Goal: Communication & Community: Answer question/provide support

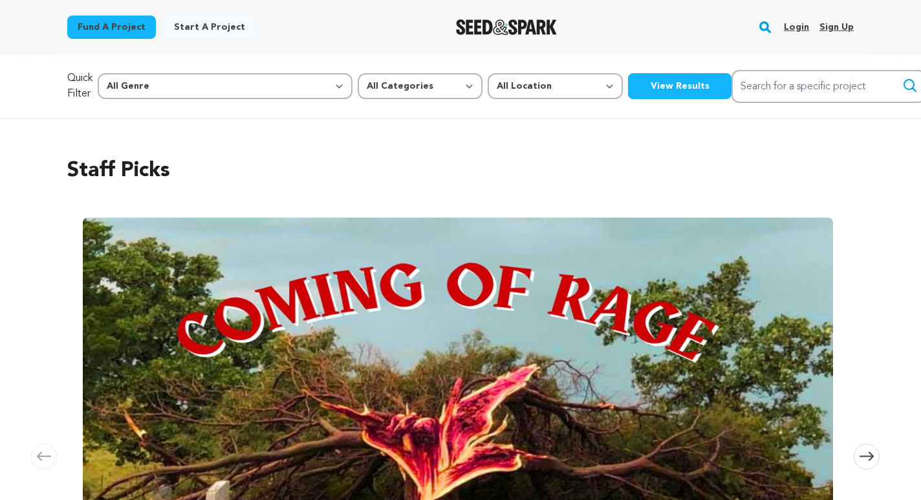
click at [798, 29] on link "Login" at bounding box center [796, 27] width 25 height 21
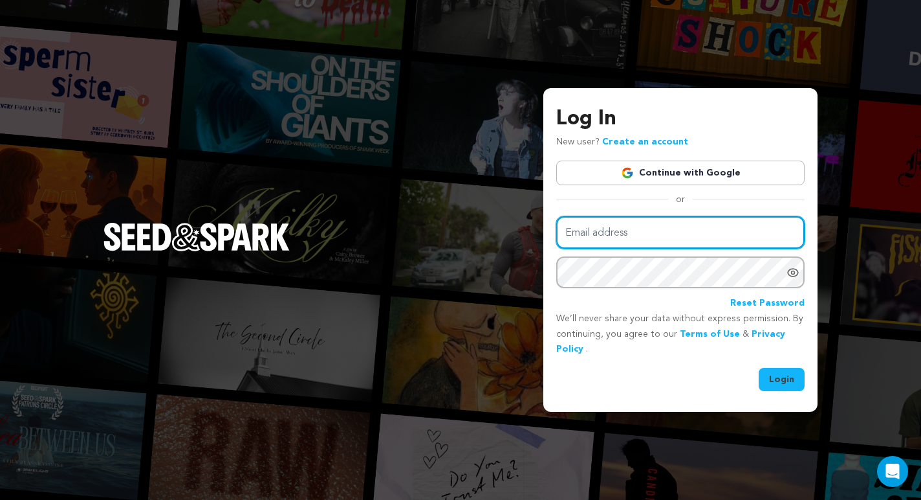
type input "[EMAIL_ADDRESS][DOMAIN_NAME]"
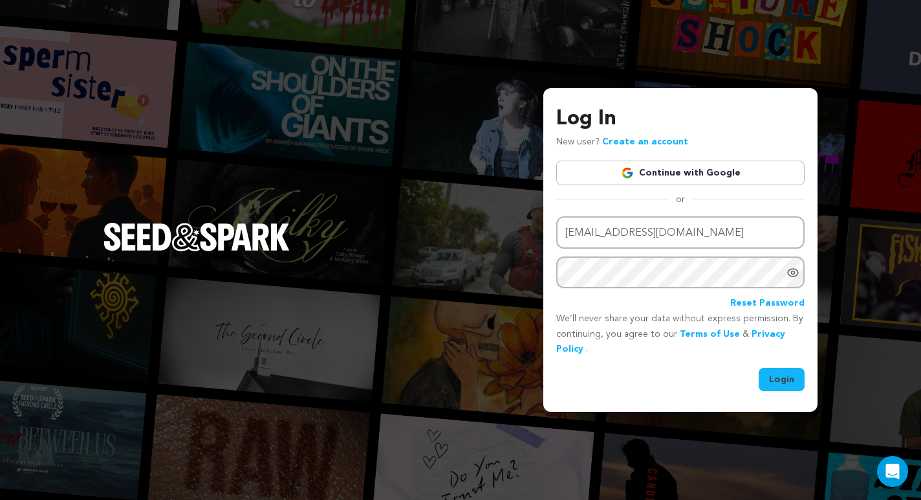
click at [792, 379] on button "Login" at bounding box center [782, 379] width 46 height 23
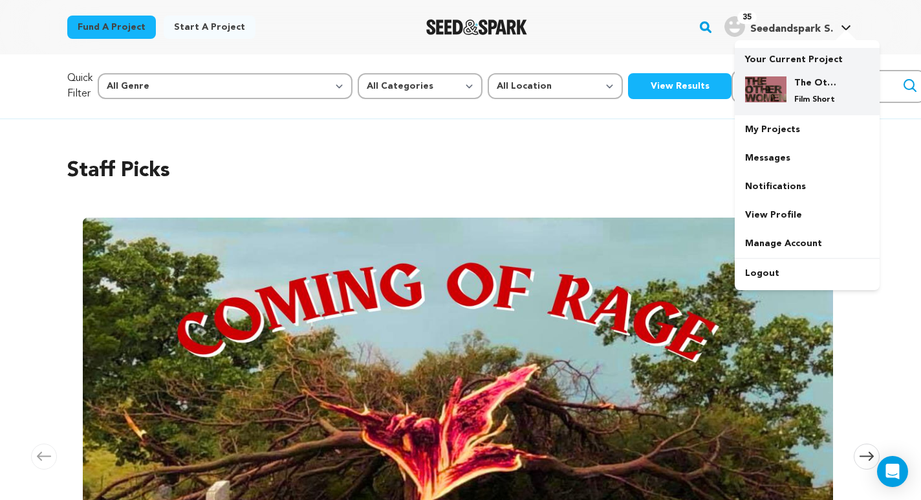
click at [775, 80] on img at bounding box center [765, 89] width 41 height 26
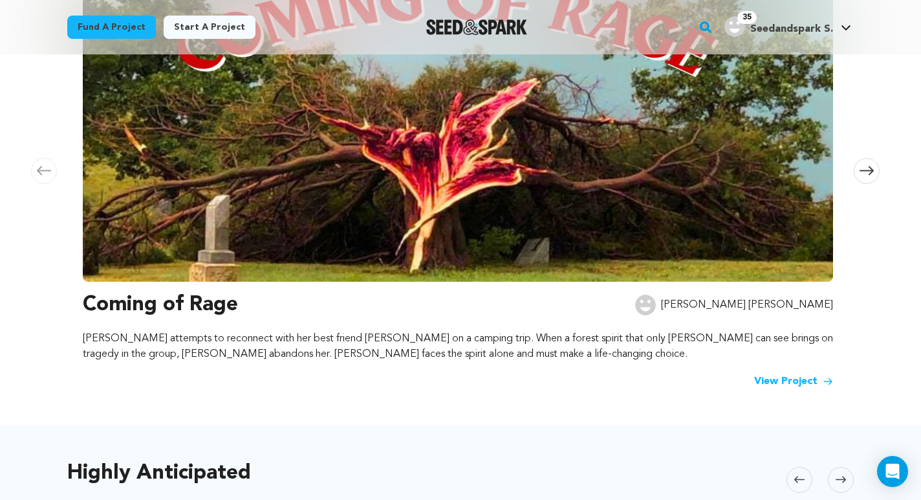
scroll to position [307, 0]
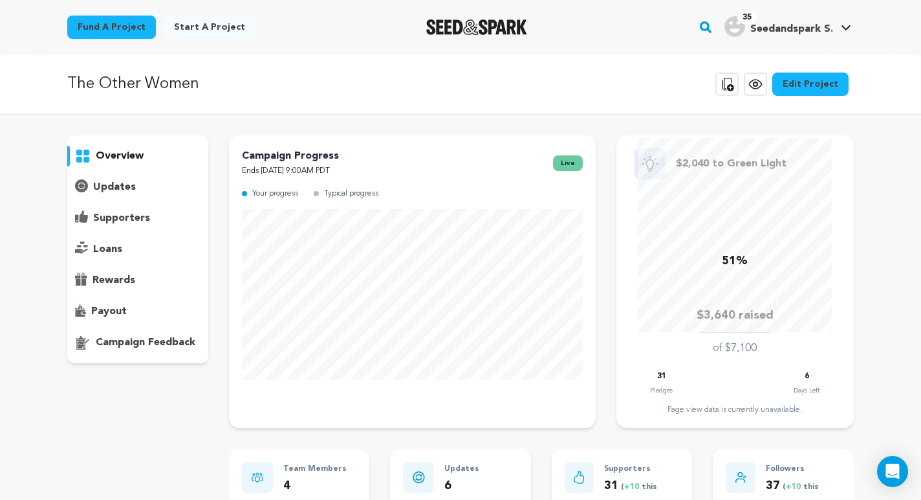
click at [124, 185] on p "updates" at bounding box center [114, 187] width 43 height 16
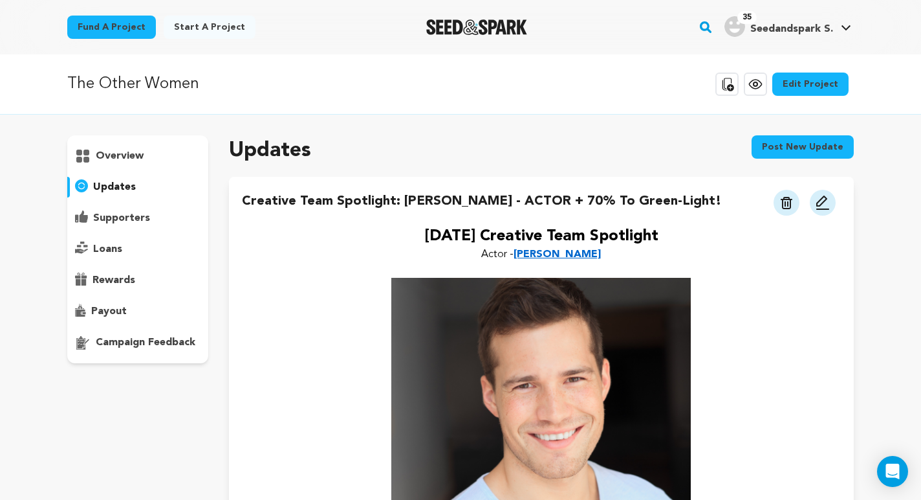
click at [813, 149] on button "Post new update" at bounding box center [803, 146] width 102 height 23
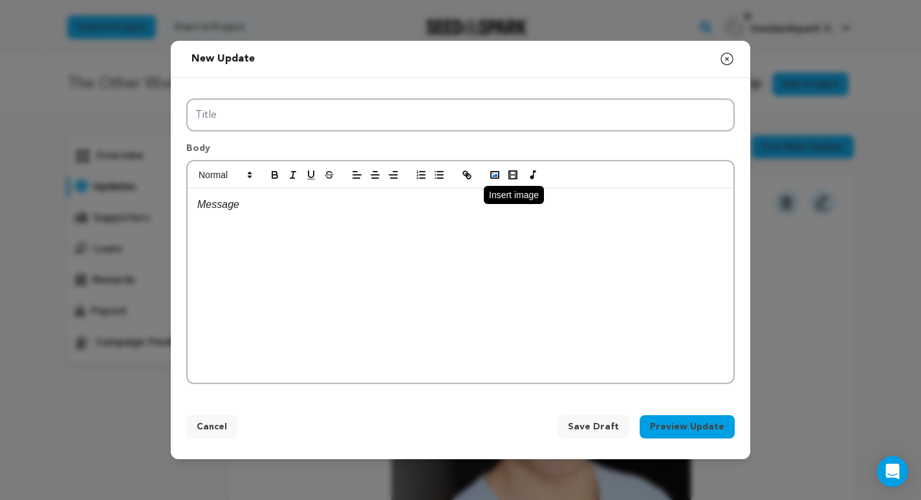
click at [498, 177] on icon "button" at bounding box center [495, 175] width 12 height 12
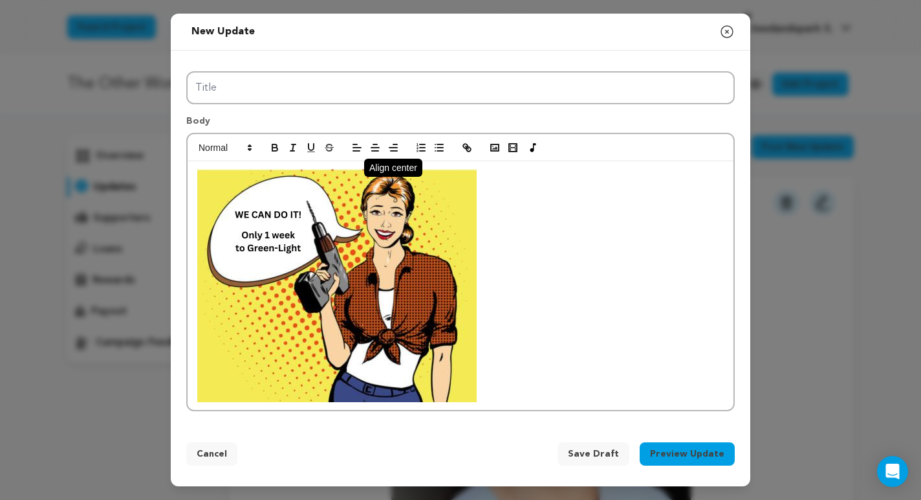
click at [371, 149] on icon "button" at bounding box center [375, 148] width 12 height 12
click at [375, 148] on line "button" at bounding box center [375, 148] width 8 height 0
click at [374, 142] on icon "button" at bounding box center [375, 148] width 12 height 12
click at [375, 148] on icon "button" at bounding box center [375, 148] width 12 height 12
click at [310, 218] on img at bounding box center [337, 285] width 280 height 233
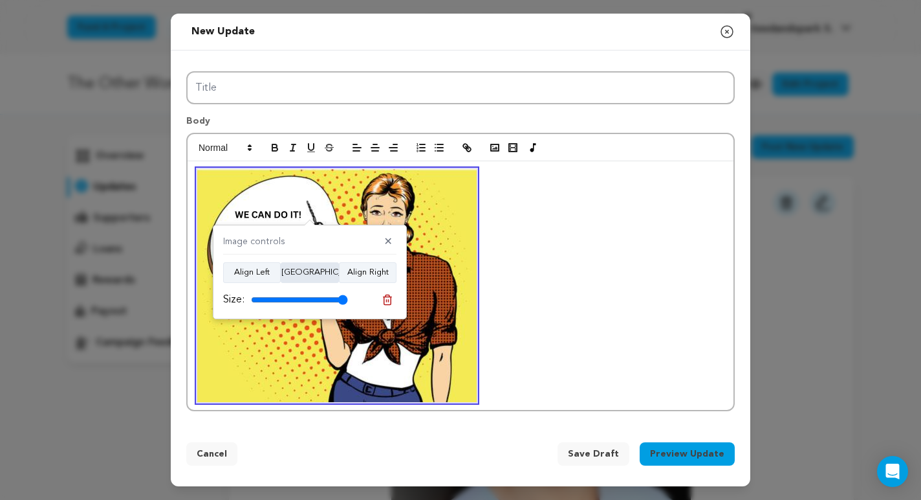
click at [318, 275] on button "Align Center" at bounding box center [310, 272] width 58 height 21
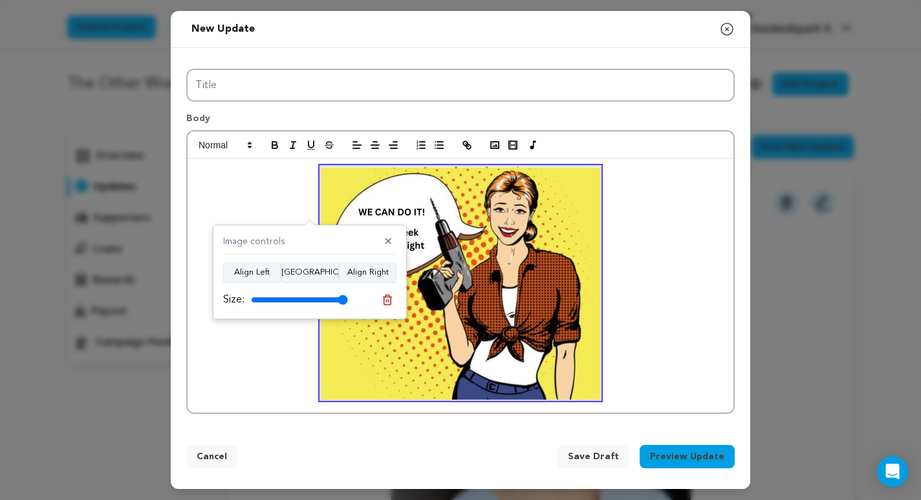
click at [646, 280] on p at bounding box center [460, 282] width 527 height 233
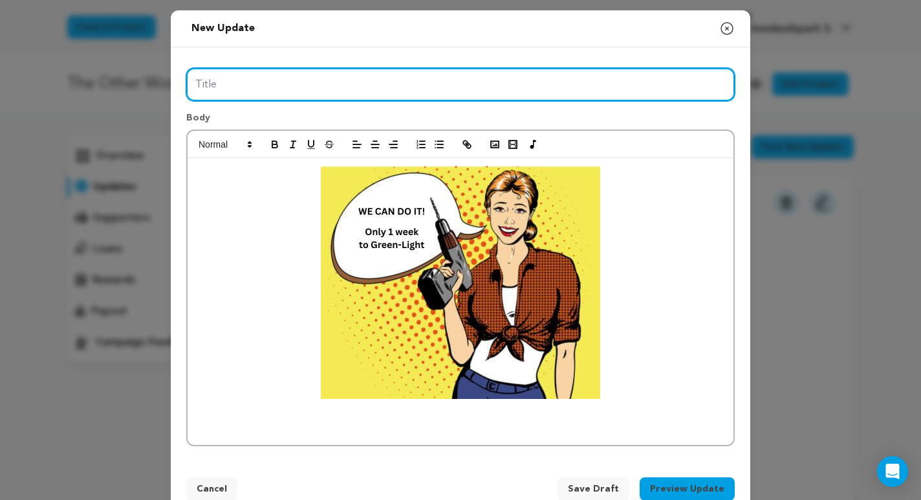
click at [364, 91] on input "Title" at bounding box center [460, 84] width 549 height 33
click at [226, 83] on input "1 Week to green-light!" at bounding box center [460, 84] width 549 height 33
click at [387, 81] on input "1 Week left to green-light!" at bounding box center [460, 84] width 549 height 33
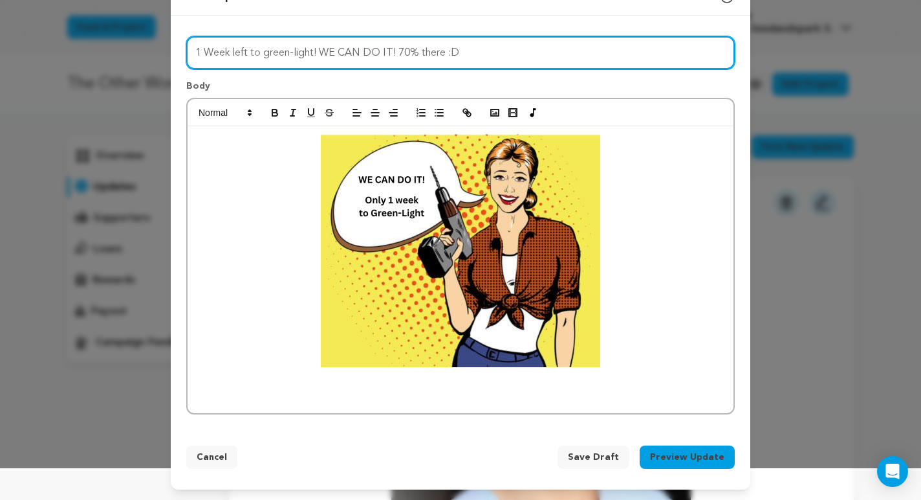
click at [318, 52] on input "1 Week left to green-light! WE CAN DO IT! 70% there :D" at bounding box center [460, 52] width 549 height 33
click at [461, 54] on input "1 Week left to green-light: WE CAN DO IT! 70% there :D" at bounding box center [460, 52] width 549 height 33
type input "1 Week left to green-light: WE CAN DO IT! 70% there :D"
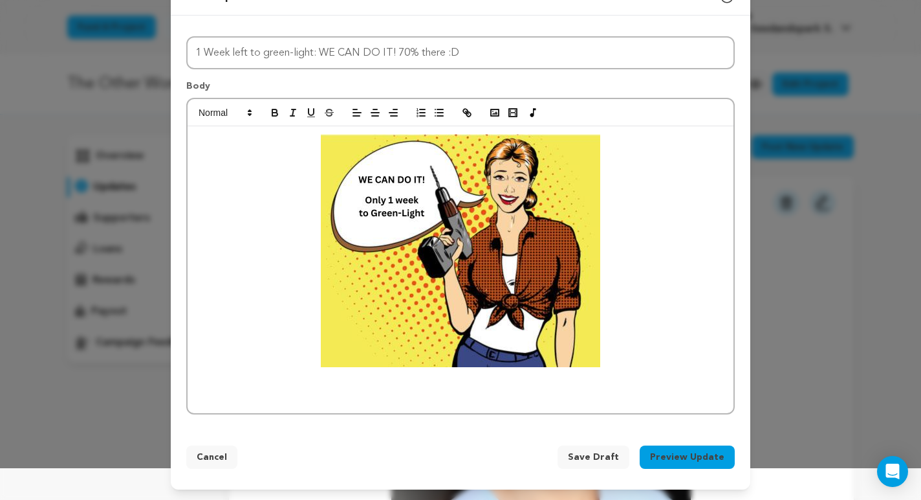
click at [622, 364] on p at bounding box center [460, 250] width 527 height 233
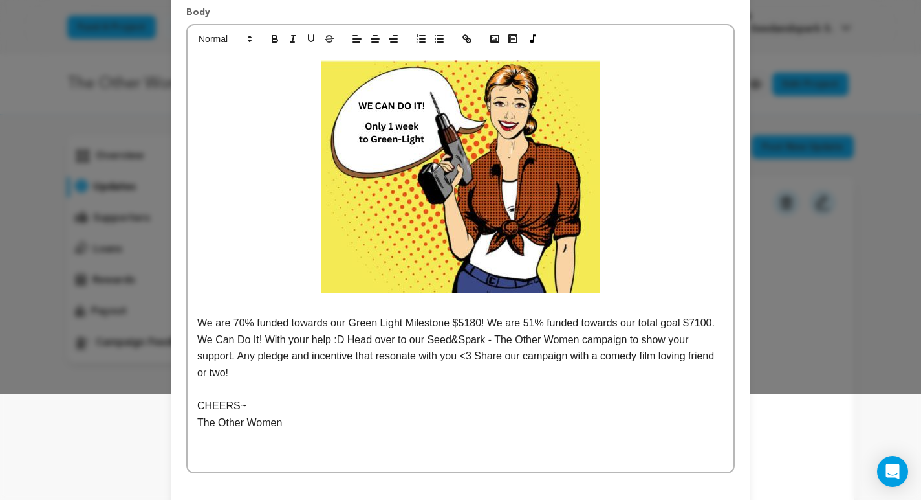
scroll to position [108, 0]
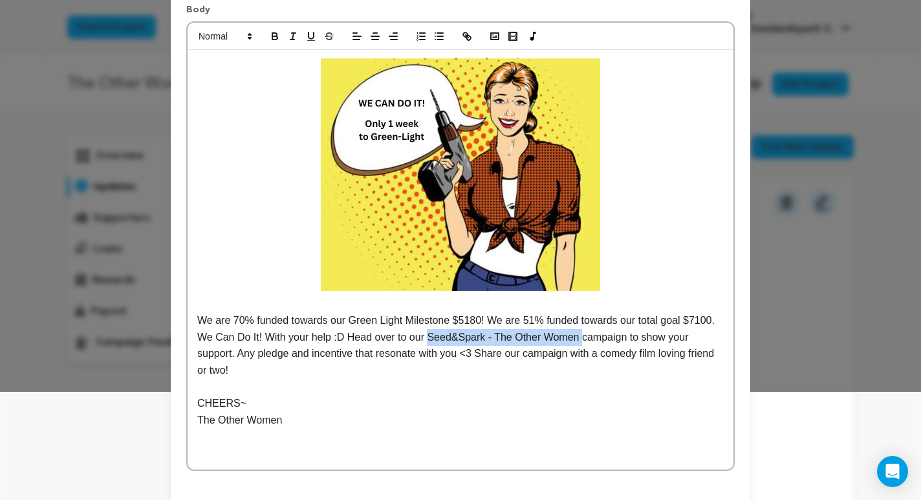
drag, startPoint x: 430, startPoint y: 338, endPoint x: 584, endPoint y: 342, distance: 154.7
click at [584, 342] on p "We are 70% funded towards our Green Light Milestone $5180! We are 51% funded to…" at bounding box center [460, 345] width 527 height 66
click at [467, 32] on icon "button" at bounding box center [465, 34] width 5 height 5
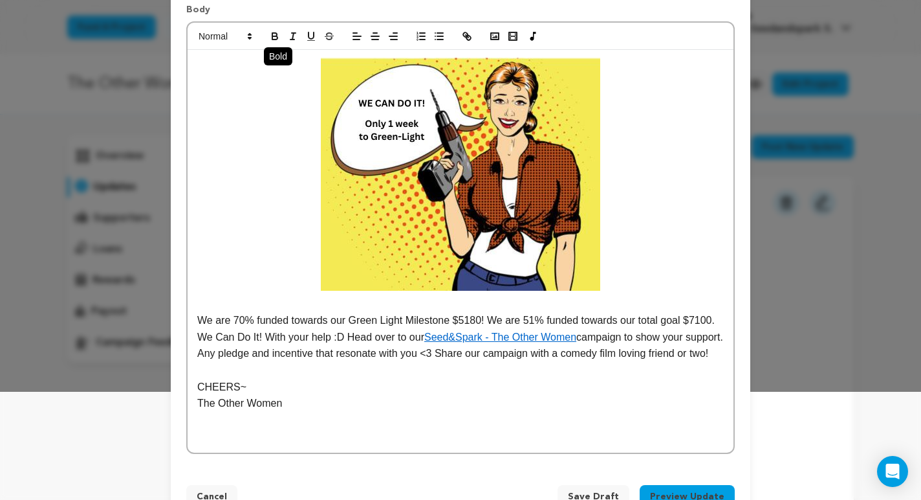
click at [278, 37] on icon "button" at bounding box center [274, 37] width 5 height 3
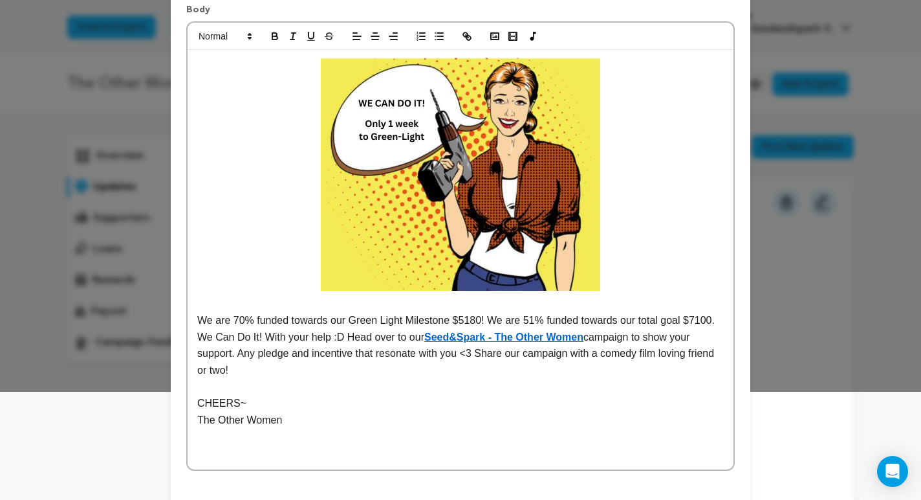
click at [613, 349] on p "We are 70% funded towards our Green Light Milestone $5180! We are 51% funded to…" at bounding box center [460, 345] width 527 height 66
click at [602, 342] on p "We are 70% funded towards our Green Light Milestone $5180! We are 51% funded to…" at bounding box center [460, 345] width 527 height 66
click at [604, 376] on p "We are 70% funded towards our Green Light Milestone $5180! We are 51% funded to…" at bounding box center [460, 345] width 527 height 66
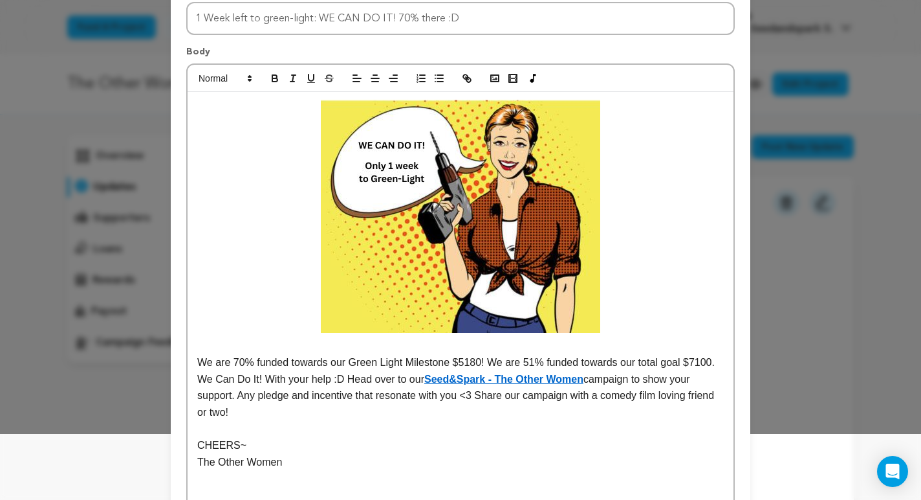
scroll to position [67, 0]
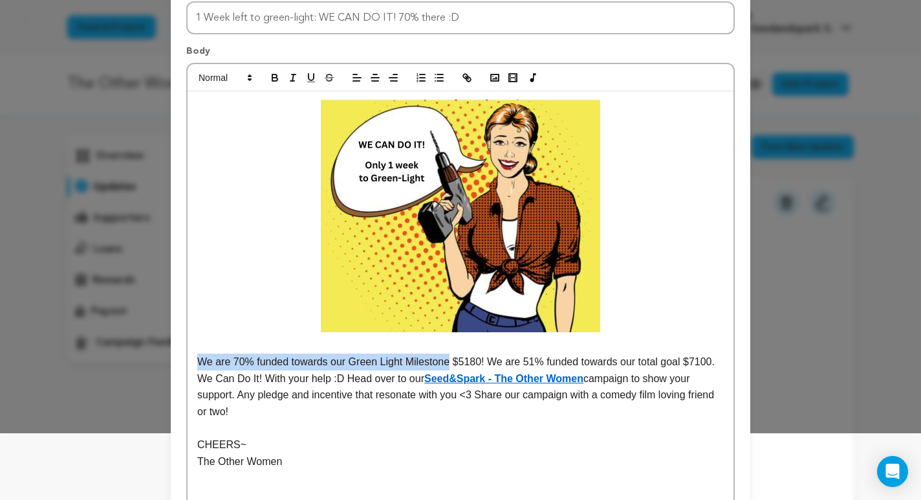
drag, startPoint x: 201, startPoint y: 363, endPoint x: 452, endPoint y: 368, distance: 251.1
click at [452, 368] on p "We are 70% funded towards our Green Light Milestone $5180! We are 51% funded to…" at bounding box center [460, 386] width 527 height 66
click at [278, 78] on icon "button" at bounding box center [275, 78] width 12 height 12
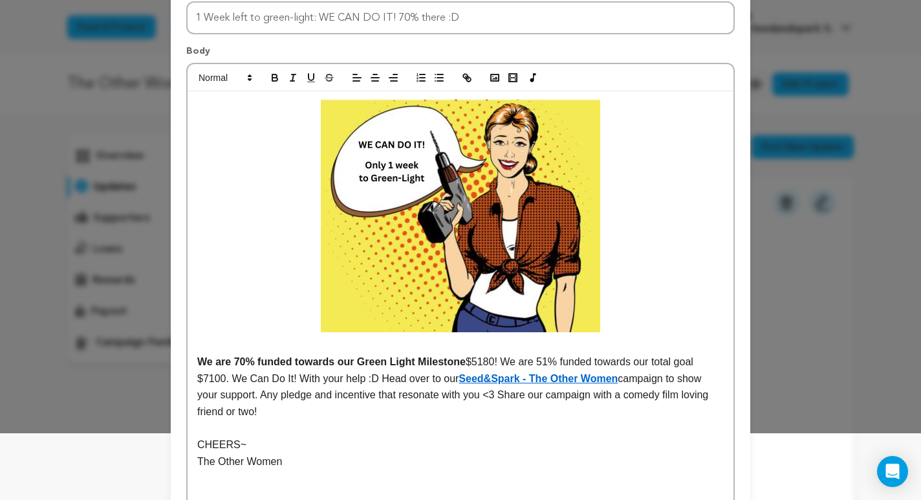
click at [430, 423] on p at bounding box center [460, 428] width 527 height 17
drag, startPoint x: 544, startPoint y: 362, endPoint x: 734, endPoint y: 368, distance: 190.3
click at [734, 368] on div "We are 70% funded towards our Green Light Milestone $5180! We are 51% funded to…" at bounding box center [460, 287] width 549 height 449
click at [277, 74] on icon "button" at bounding box center [275, 78] width 12 height 12
click at [276, 417] on p "We are 70% funded towards our Green Light Milestone $5180! We are 51% funded to…" at bounding box center [460, 386] width 527 height 66
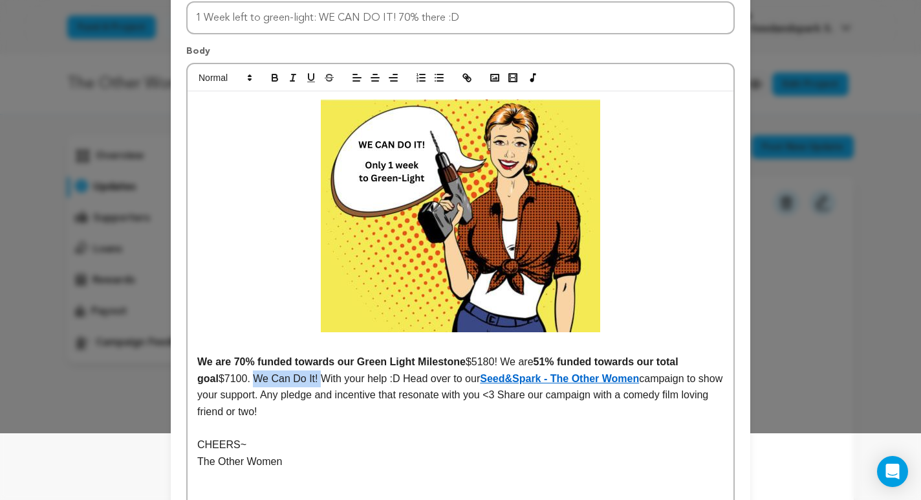
drag, startPoint x: 234, startPoint y: 377, endPoint x: 297, endPoint y: 377, distance: 63.4
click at [297, 377] on p "We are 70% funded towards our Green Light Milestone $5180! We are 51% funded to…" at bounding box center [460, 386] width 527 height 66
click at [275, 75] on icon "button" at bounding box center [275, 78] width 12 height 12
click at [386, 409] on p "We are 70% funded towards our Green Light Milestone $5180! We are 51% funded to…" at bounding box center [460, 386] width 527 height 66
click at [386, 379] on p "We are 70% funded towards our Green Light Milestone $5180! We are 51% funded to…" at bounding box center [460, 386] width 527 height 66
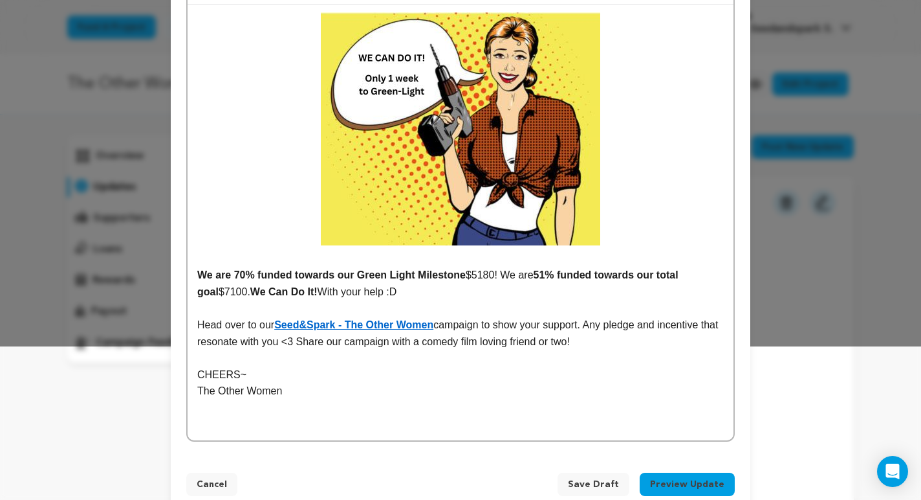
scroll to position [153, 0]
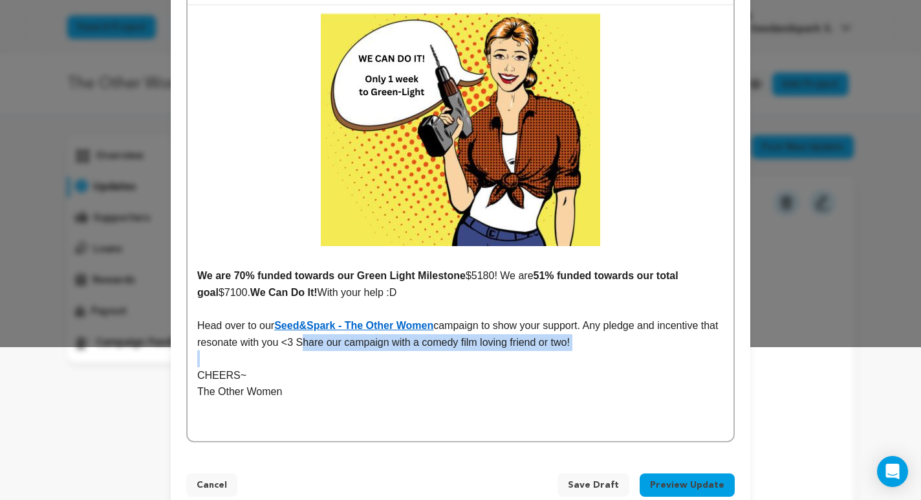
drag, startPoint x: 322, startPoint y: 344, endPoint x: 520, endPoint y: 352, distance: 198.8
click at [520, 352] on div "We are 70% funded towards our Green Light Milestone $5180! We are 51% funded to…" at bounding box center [461, 223] width 546 height 436
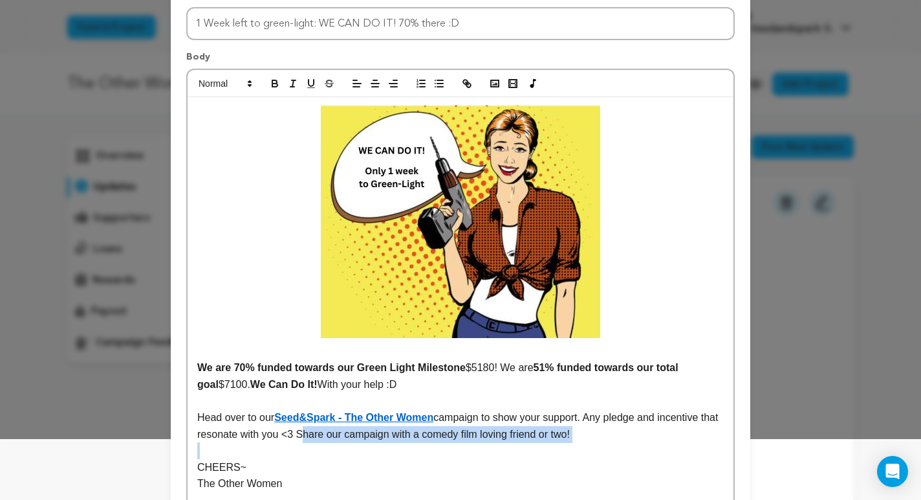
scroll to position [62, 0]
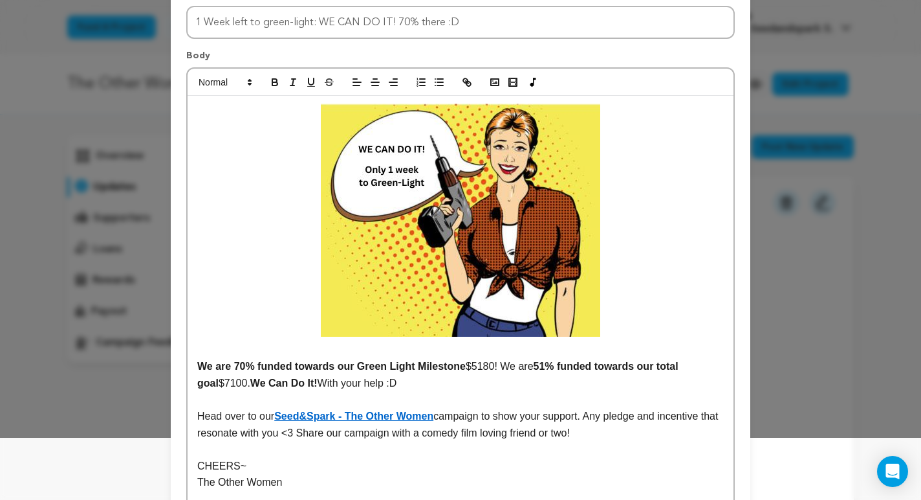
click at [452, 461] on p "CHEERS~" at bounding box center [460, 465] width 527 height 17
drag, startPoint x: 320, startPoint y: 432, endPoint x: 413, endPoint y: 432, distance: 92.5
click at [413, 432] on p "Head over to our Seed&Spark - The Other Women campaign to show your support. An…" at bounding box center [460, 424] width 527 height 33
click at [276, 82] on icon "button" at bounding box center [274, 83] width 5 height 3
drag, startPoint x: 600, startPoint y: 417, endPoint x: 628, endPoint y: 417, distance: 27.8
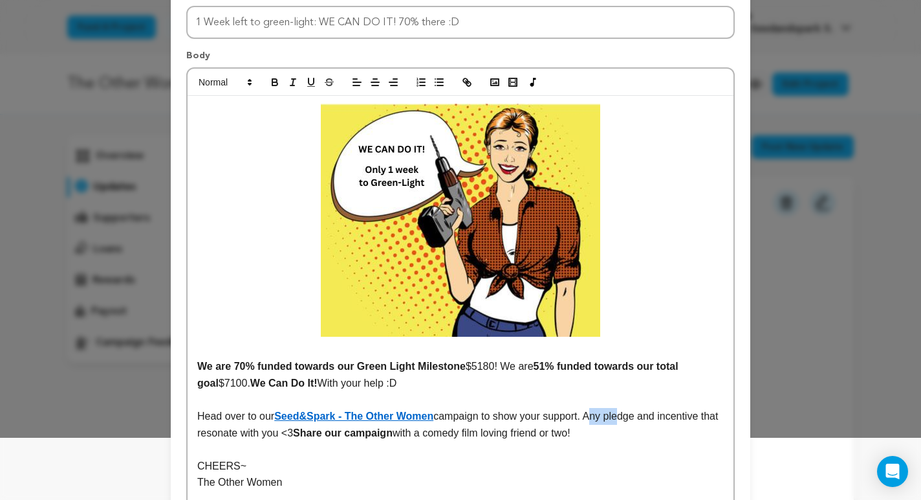
click at [628, 417] on p "Head over to our Seed&Spark - The Other Women campaign to show your support. An…" at bounding box center [460, 424] width 527 height 33
drag, startPoint x: 622, startPoint y: 419, endPoint x: 652, endPoint y: 418, distance: 30.4
click at [653, 418] on p "Head over to our Seed&Spark - The Other Women campaign to show your support. An…" at bounding box center [460, 424] width 527 height 33
click at [276, 82] on icon "button" at bounding box center [274, 83] width 5 height 3
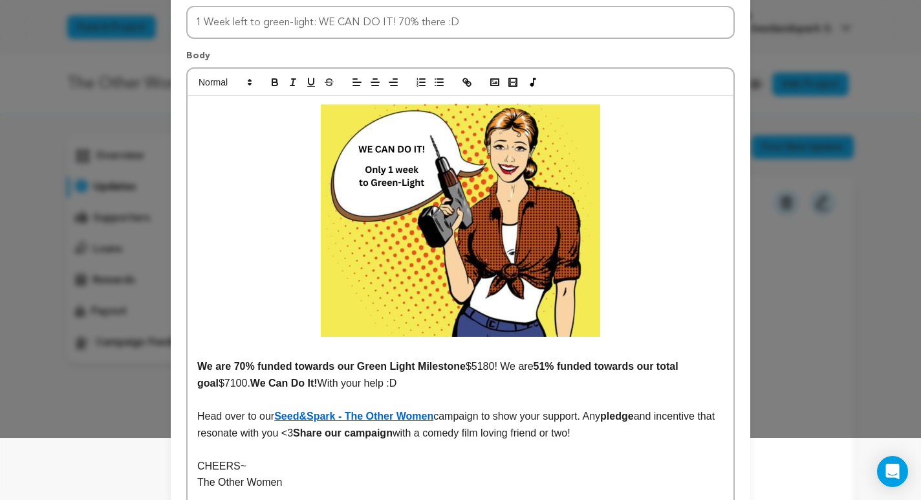
click at [627, 440] on p "Head over to our Seed&Spark - The Other Women campaign to show your support. An…" at bounding box center [460, 424] width 527 height 33
click at [257, 435] on p "Head over to our Seed&Spark - The Other Women campaign to show your support. An…" at bounding box center [460, 424] width 527 height 33
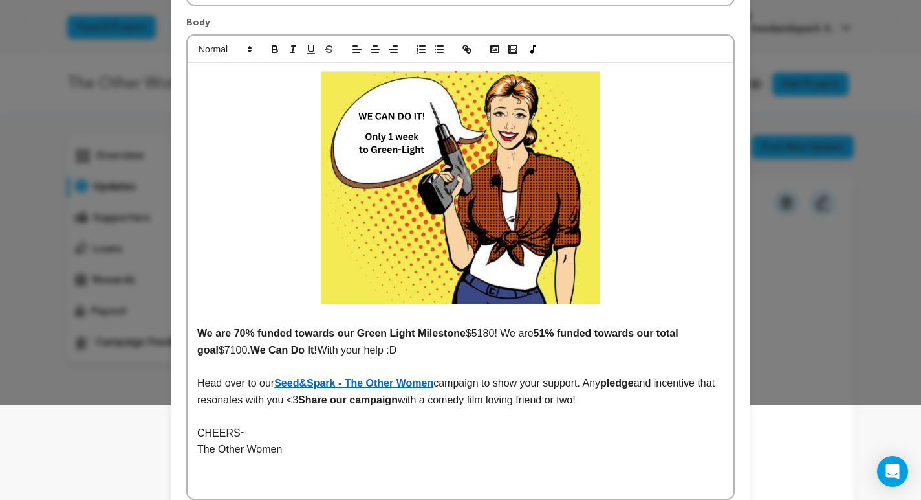
scroll to position [100, 0]
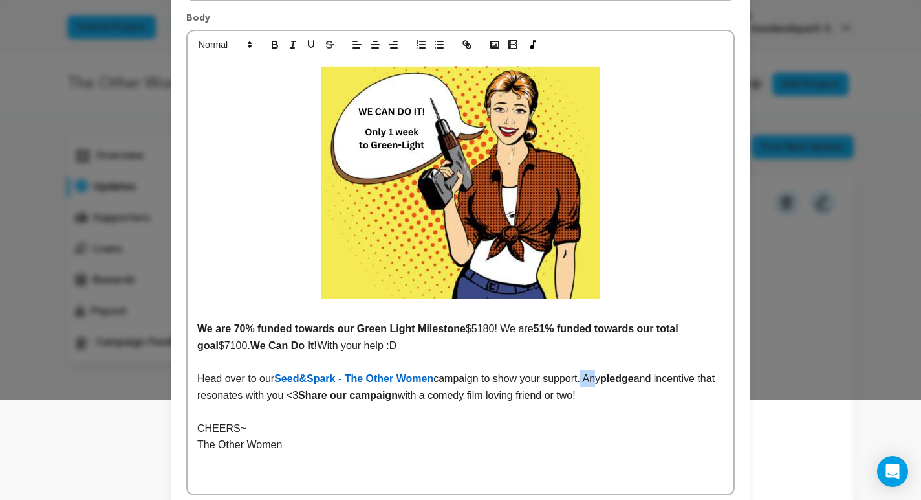
drag, startPoint x: 593, startPoint y: 379, endPoint x: 607, endPoint y: 378, distance: 13.6
click at [607, 379] on p "Head over to our Seed&Spark - The Other Women campaign to show your support. An…" at bounding box center [460, 386] width 527 height 33
click at [496, 422] on p "CHEERS~" at bounding box center [460, 428] width 527 height 17
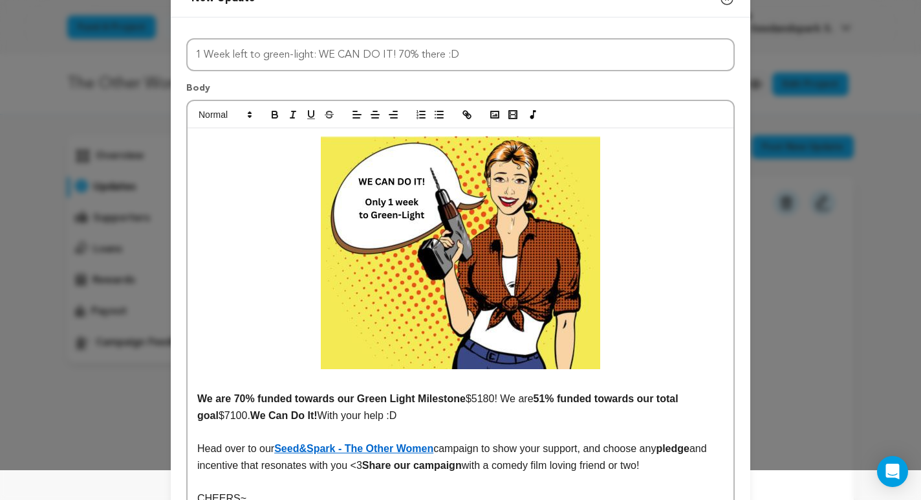
scroll to position [66, 0]
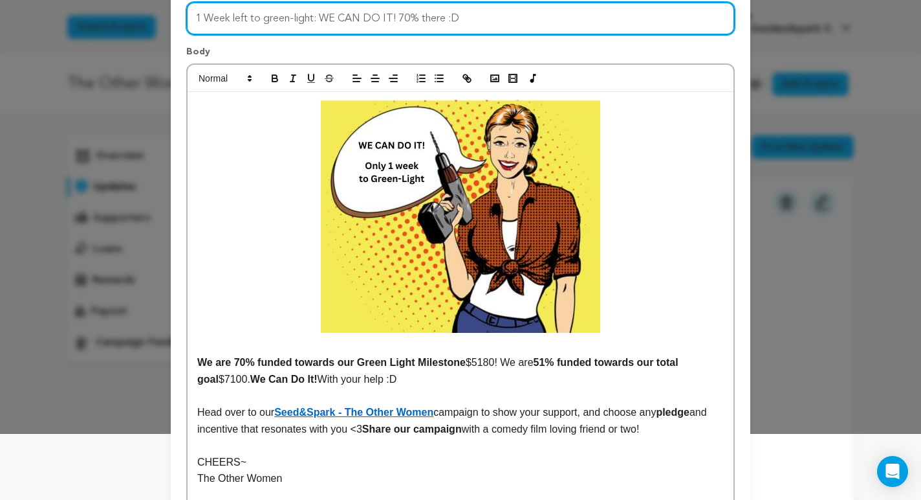
click at [399, 17] on input "1 Week left to green-light: WE CAN DO IT! 70% there :D" at bounding box center [460, 18] width 549 height 33
drag, startPoint x: 476, startPoint y: 17, endPoint x: 486, endPoint y: 16, distance: 10.4
click at [486, 16] on input "1 Week left to green-light: WE CAN DO IT! We're 70% there :D" at bounding box center [460, 18] width 549 height 33
click at [521, 34] on input "1 Week left to green-light: WE CAN DO IT! We're 70% there :D" at bounding box center [460, 18] width 549 height 33
type input "1 Week left to green-light: WE CAN DO IT! We're 70% there :D!"
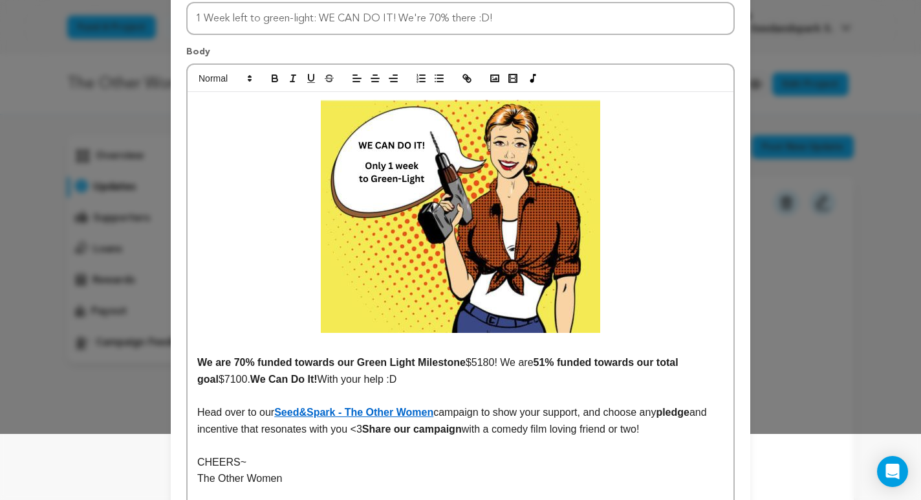
click at [617, 402] on p at bounding box center [460, 395] width 527 height 17
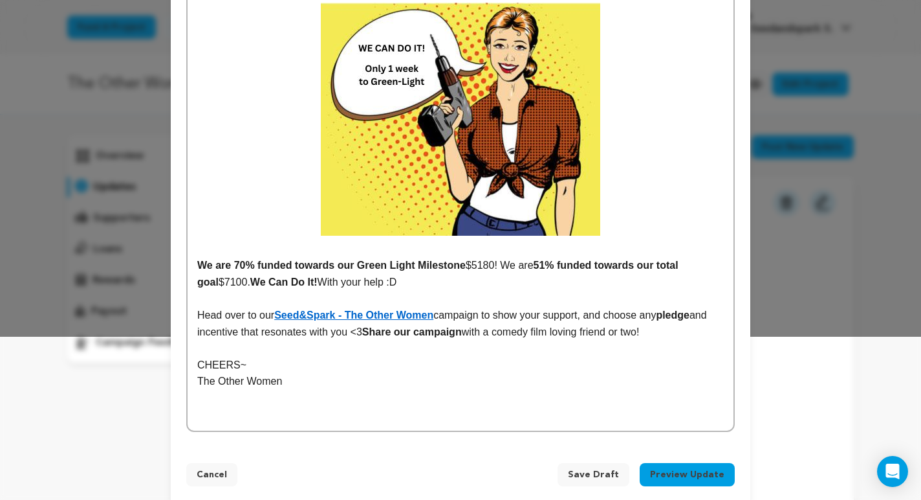
scroll to position [181, 0]
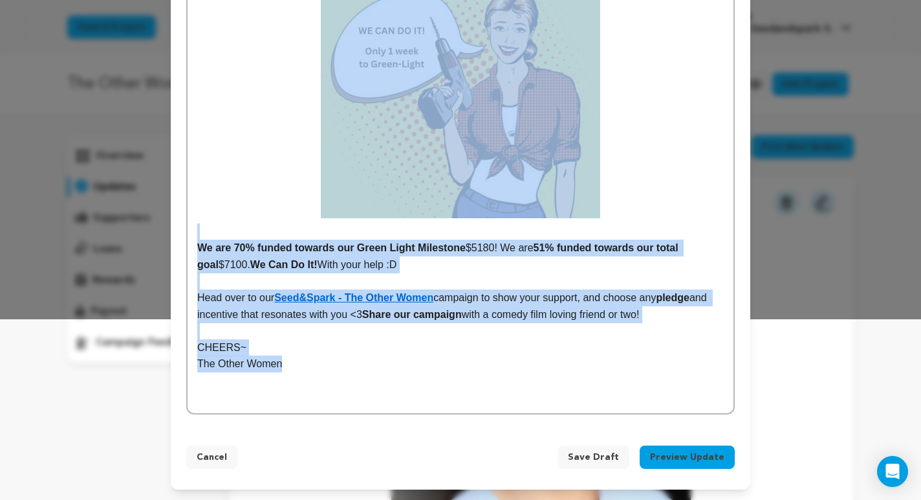
drag, startPoint x: 289, startPoint y: 366, endPoint x: 267, endPoint y: 188, distance: 179.3
click at [267, 188] on div "We are 70% funded towards our Green Light Milestone $5180! We are 51% funded to…" at bounding box center [461, 195] width 546 height 436
copy div "We are 70% funded towards our Green Light Milestone $5180! We are 51% funded to…"
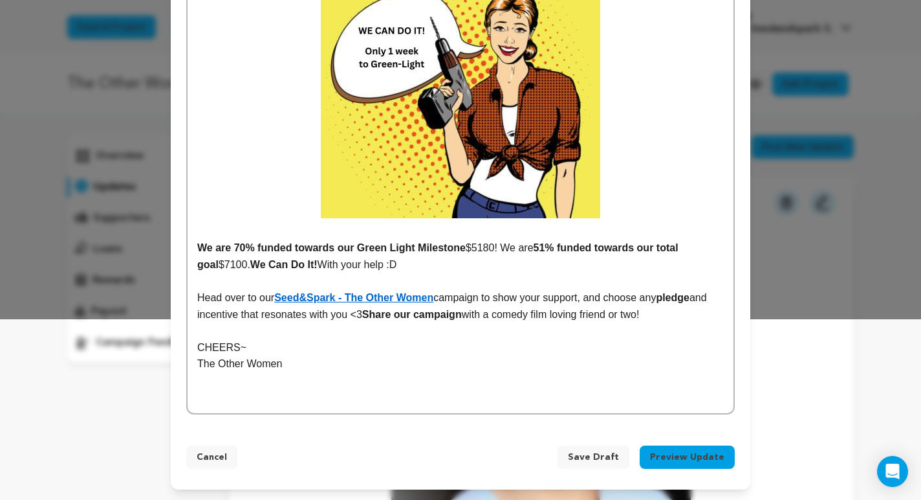
click at [368, 374] on p at bounding box center [460, 380] width 527 height 17
click at [687, 457] on button "Preview Update" at bounding box center [687, 456] width 95 height 23
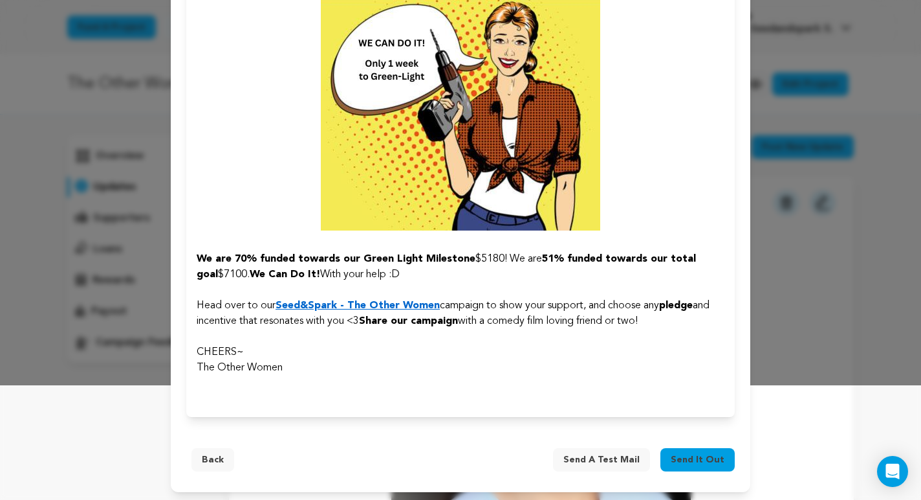
scroll to position [117, 0]
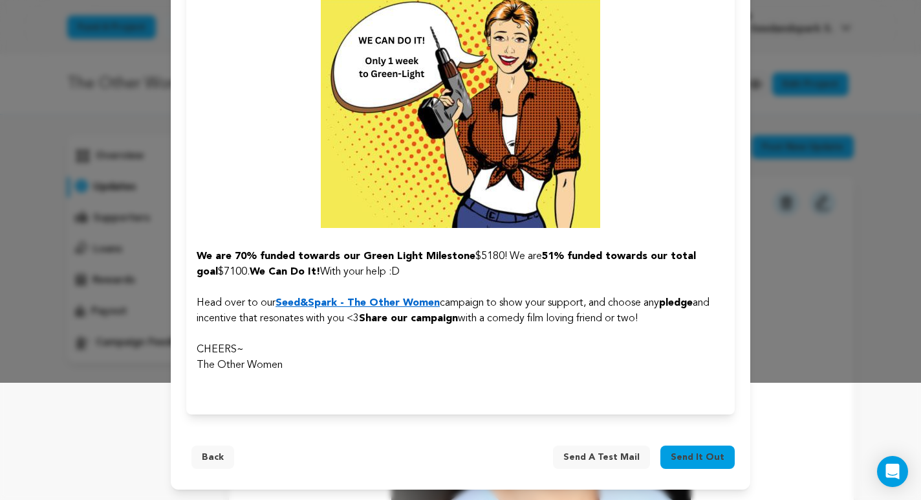
click at [717, 461] on span "Send it out" at bounding box center [698, 456] width 54 height 13
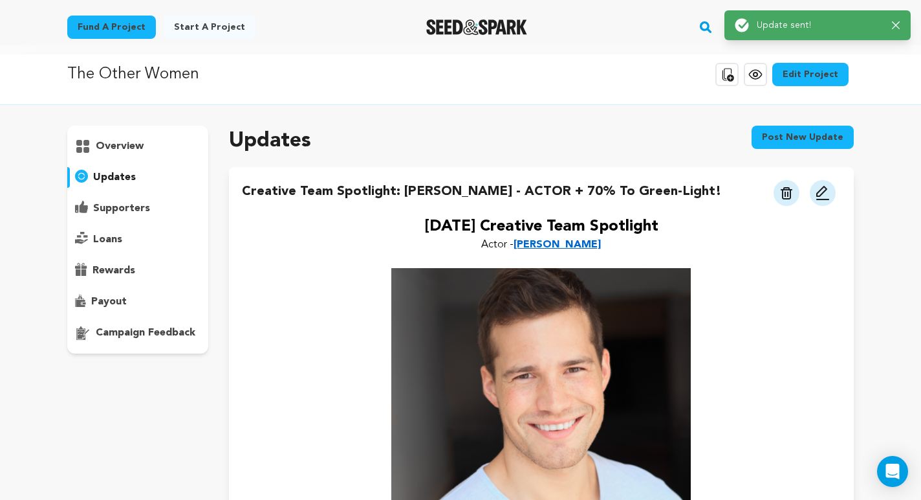
scroll to position [0, 0]
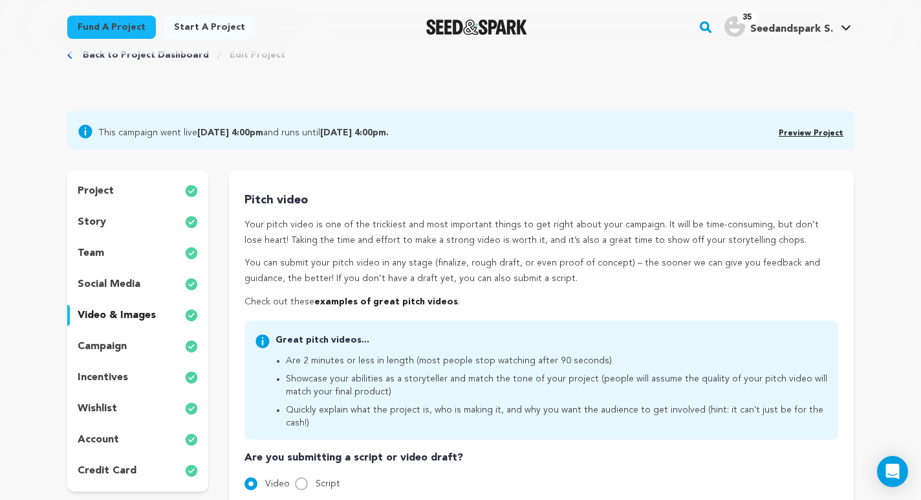
scroll to position [36, 0]
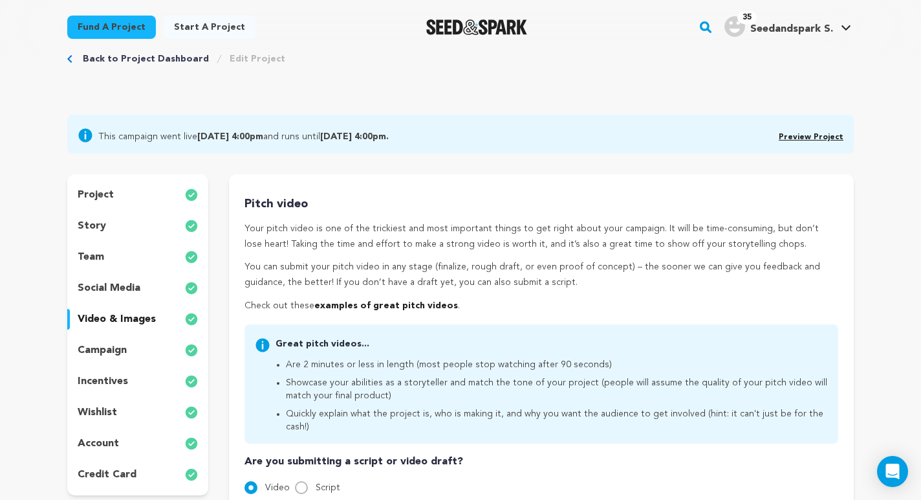
click at [110, 226] on div "story" at bounding box center [137, 225] width 141 height 21
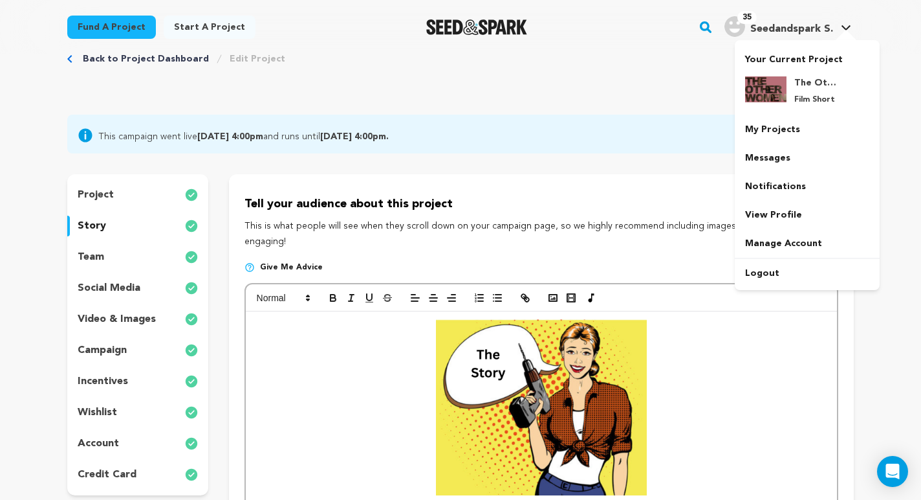
click at [793, 21] on h4 "Seedandspark S." at bounding box center [792, 29] width 83 height 16
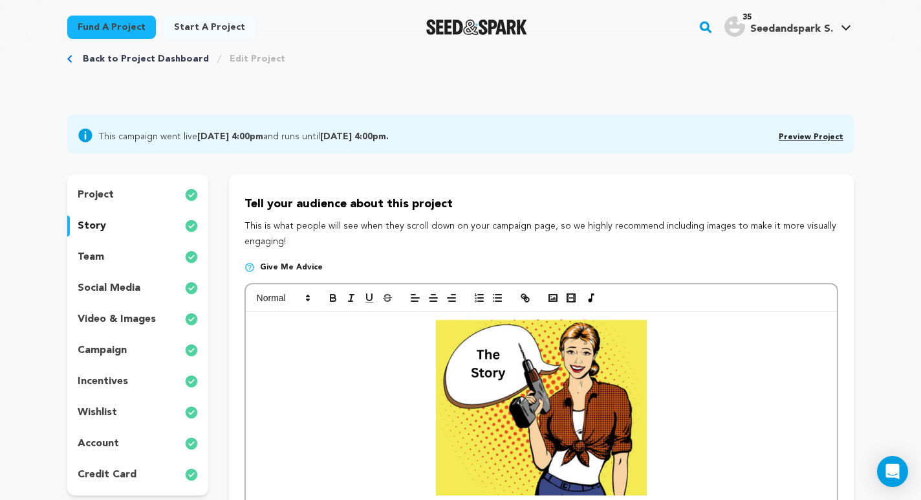
click at [793, 27] on span "Seedandspark S." at bounding box center [792, 29] width 83 height 10
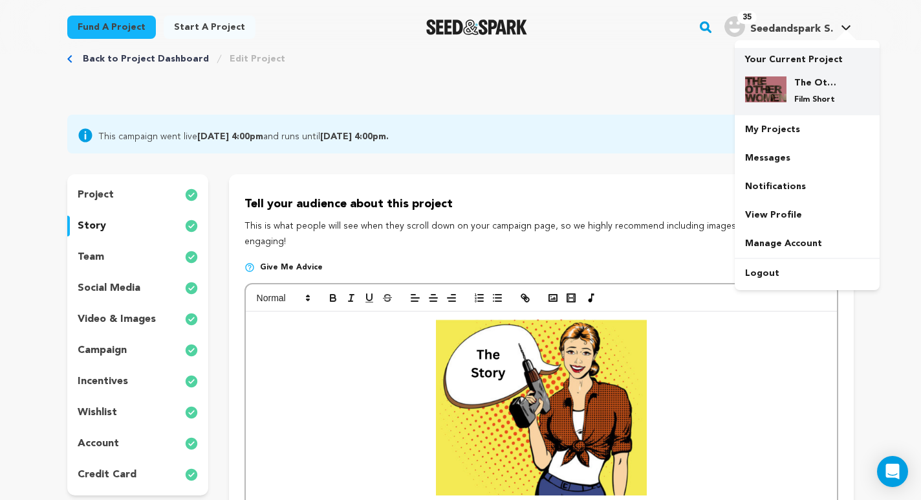
click at [769, 100] on img at bounding box center [765, 89] width 41 height 26
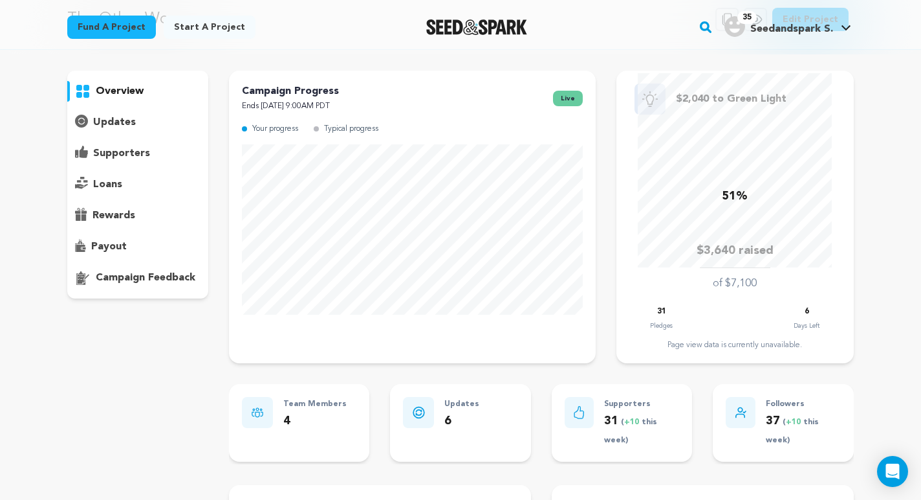
scroll to position [47, 0]
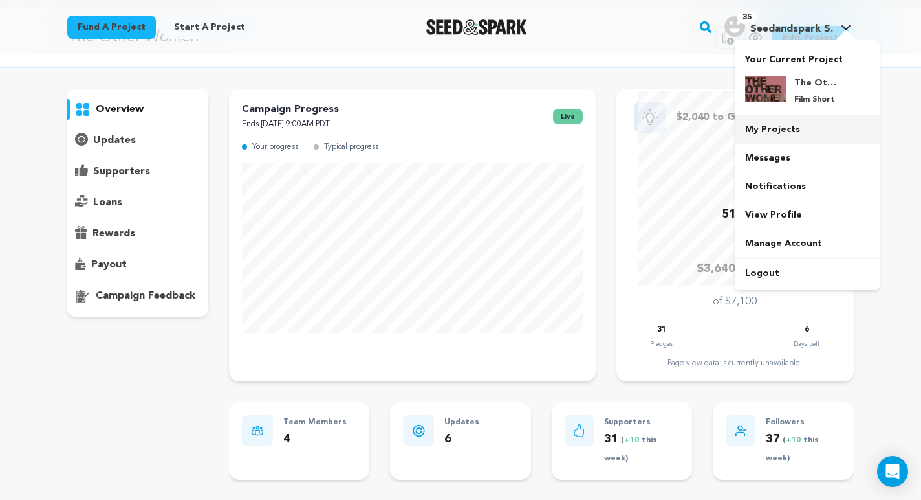
click at [783, 122] on link "My Projects" at bounding box center [807, 129] width 145 height 28
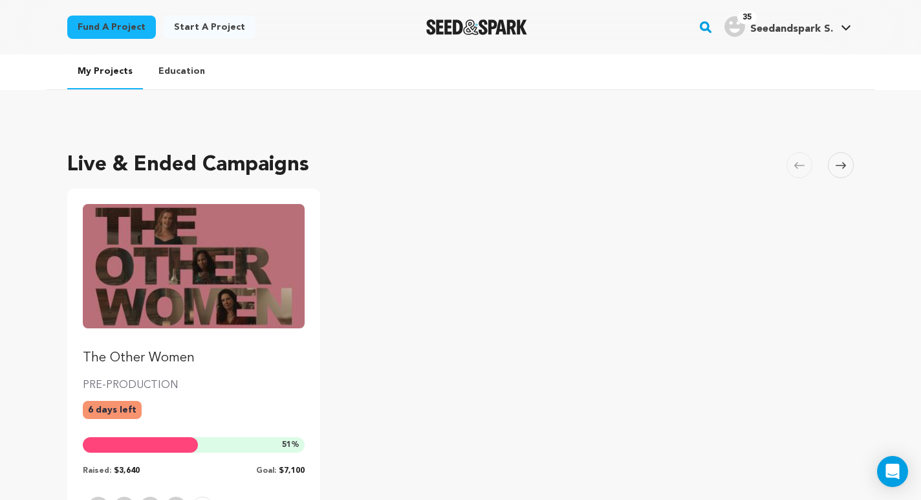
click at [234, 271] on img "Fund The Other Women" at bounding box center [194, 266] width 222 height 124
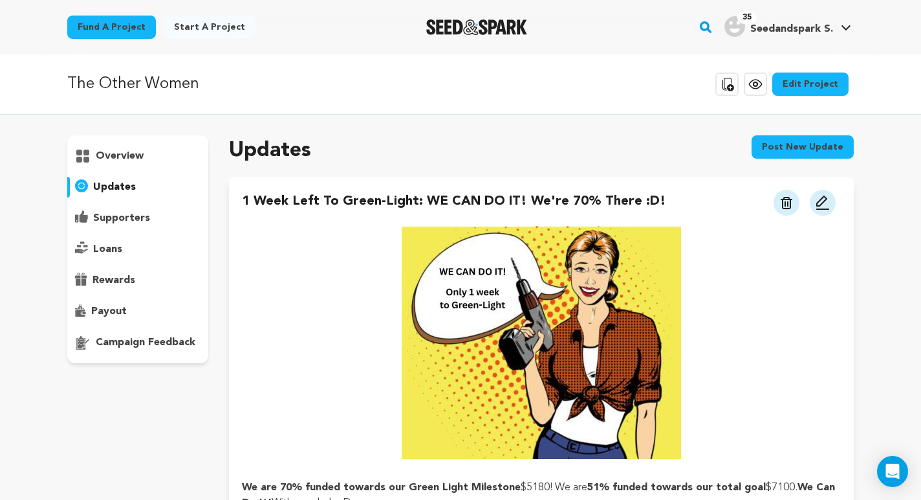
click at [115, 212] on p "supporters" at bounding box center [121, 218] width 57 height 16
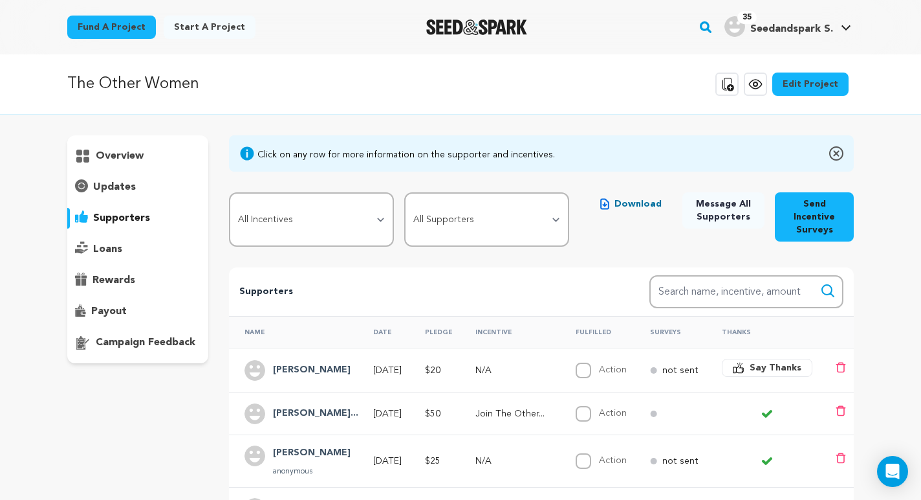
click at [764, 361] on span "Say Thanks" at bounding box center [776, 367] width 52 height 13
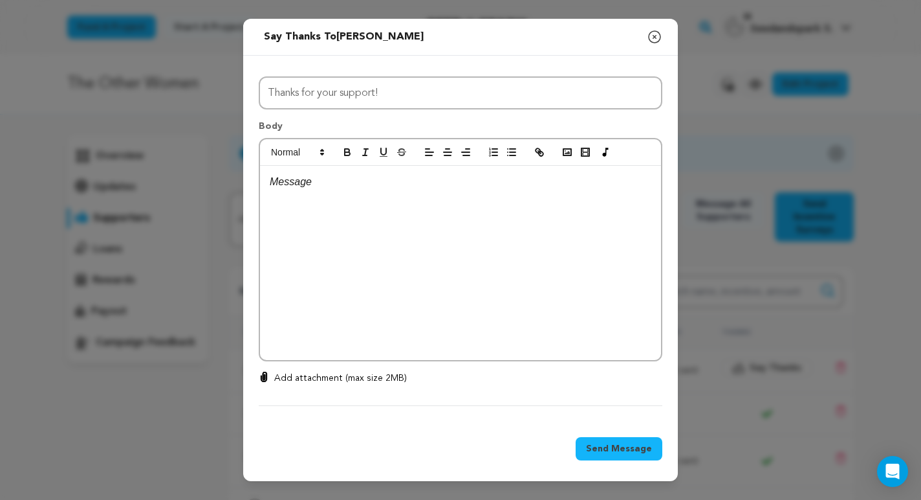
click at [546, 311] on div at bounding box center [460, 263] width 401 height 194
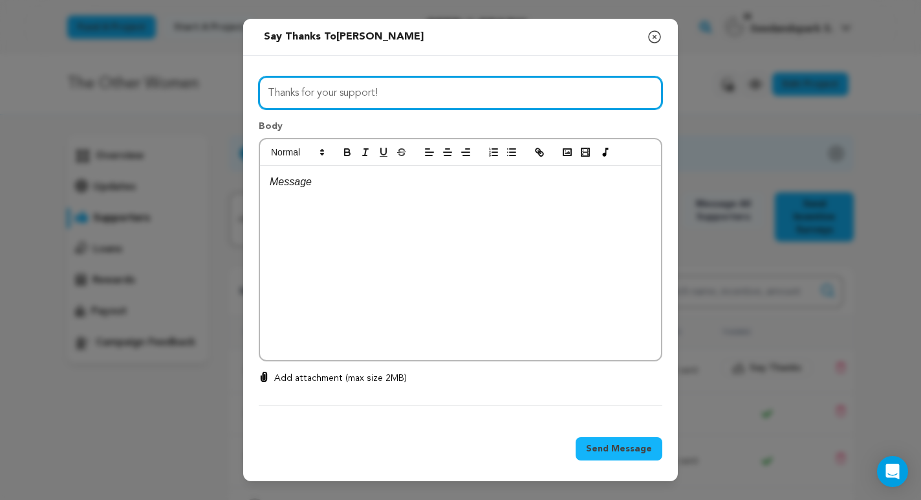
click at [299, 92] on input "Thanks for your support!" at bounding box center [461, 92] width 404 height 33
click at [318, 94] on input "Thanks so uch for your support!" at bounding box center [461, 92] width 404 height 33
type input "Thanks so much for your support!"
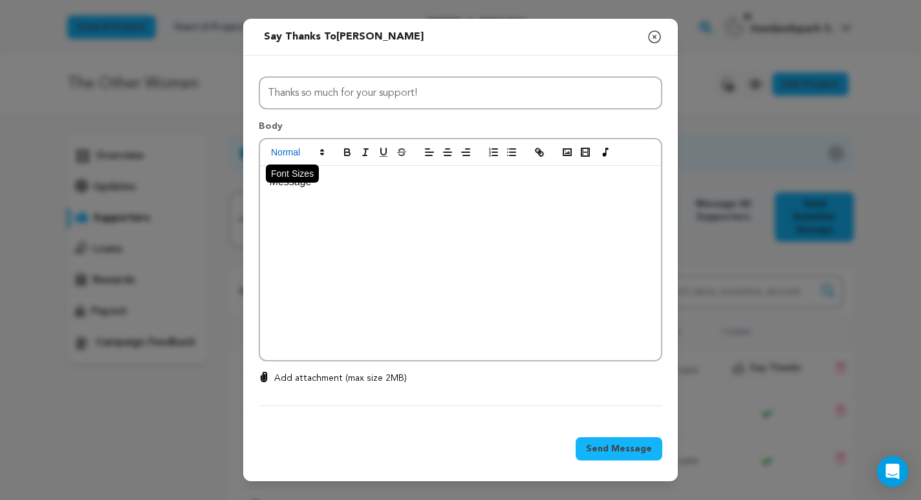
click at [305, 160] on span at bounding box center [296, 152] width 63 height 16
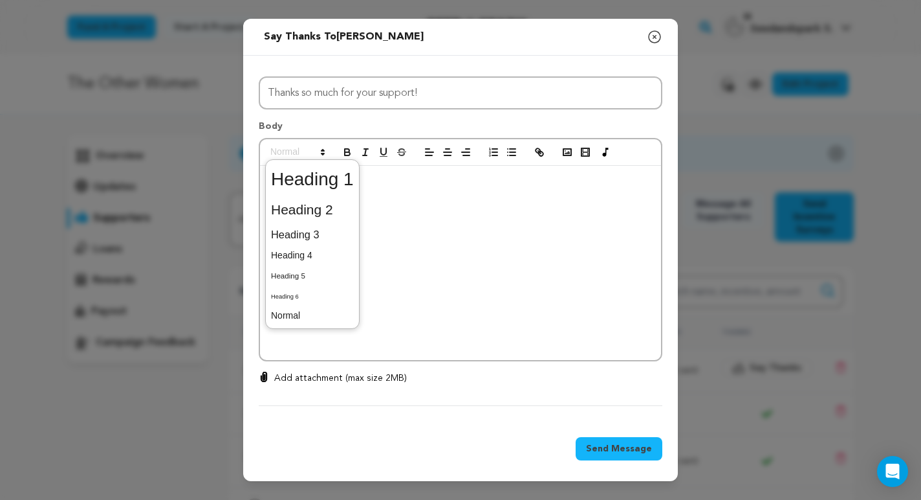
click at [412, 190] on p at bounding box center [461, 181] width 382 height 17
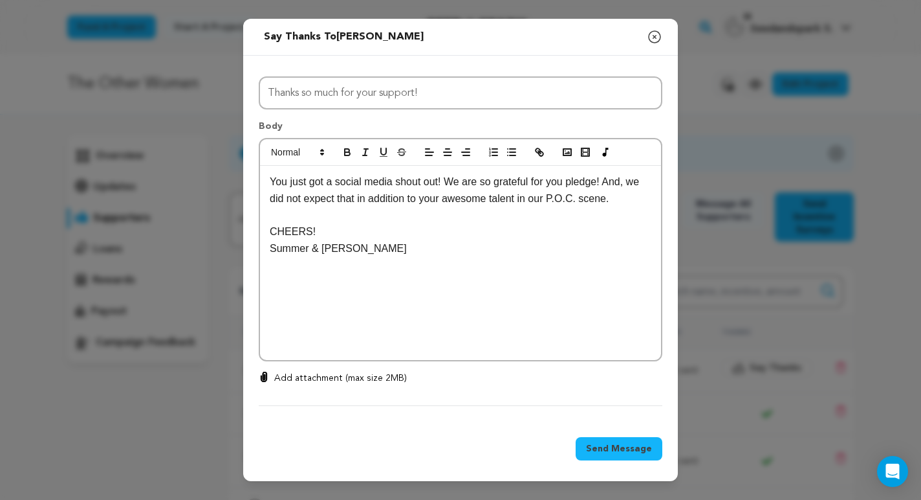
click at [321, 221] on p at bounding box center [461, 214] width 382 height 17
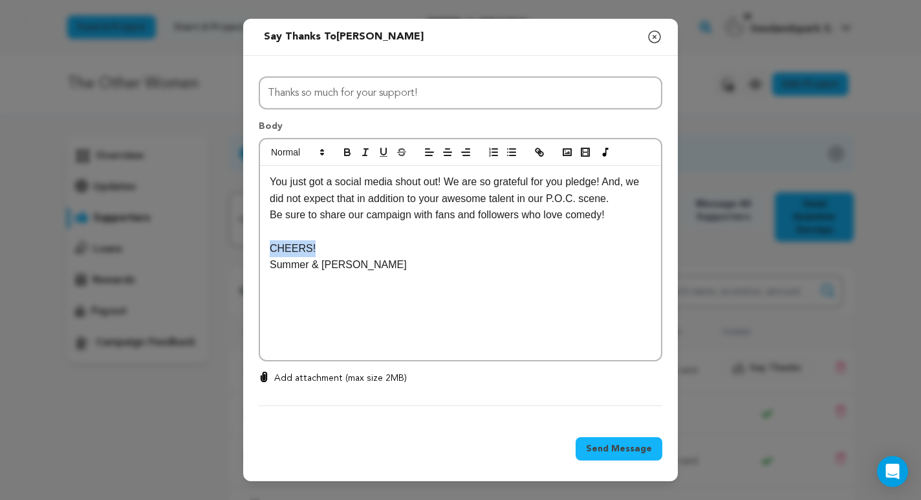
drag, startPoint x: 314, startPoint y: 254, endPoint x: 271, endPoint y: 249, distance: 43.6
click at [271, 249] on p "CHEERS!" at bounding box center [461, 248] width 382 height 17
click at [567, 182] on p "You just got a social media shout out! We are so grateful for you pledge! And, …" at bounding box center [461, 189] width 382 height 33
click at [633, 456] on button "Send Message" at bounding box center [619, 448] width 87 height 23
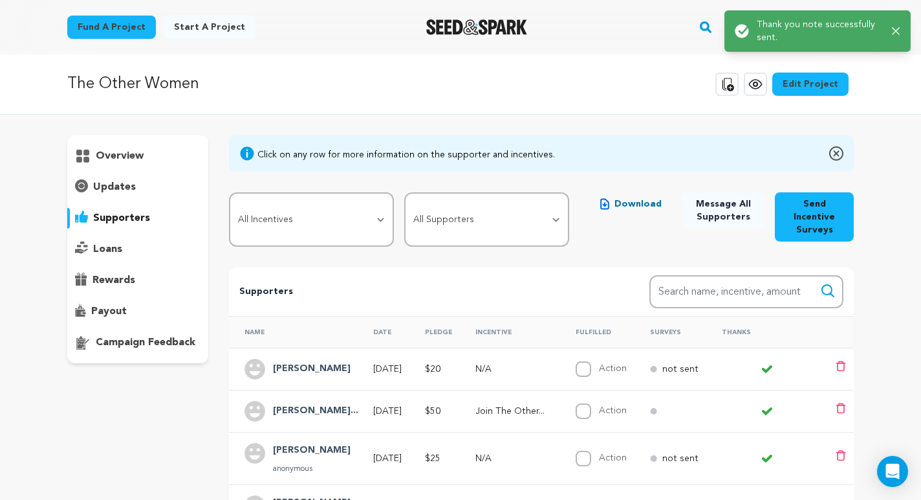
click at [719, 220] on span "Message All Supporters" at bounding box center [723, 210] width 61 height 26
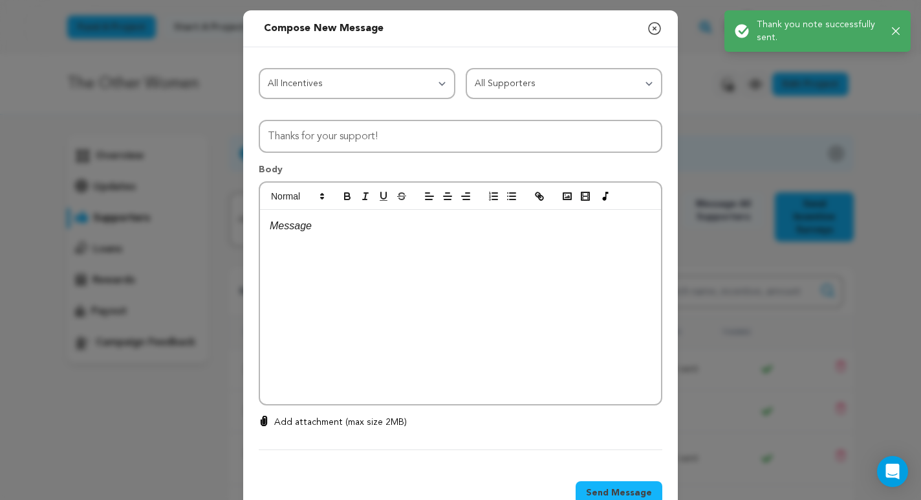
click at [565, 255] on div at bounding box center [460, 307] width 401 height 194
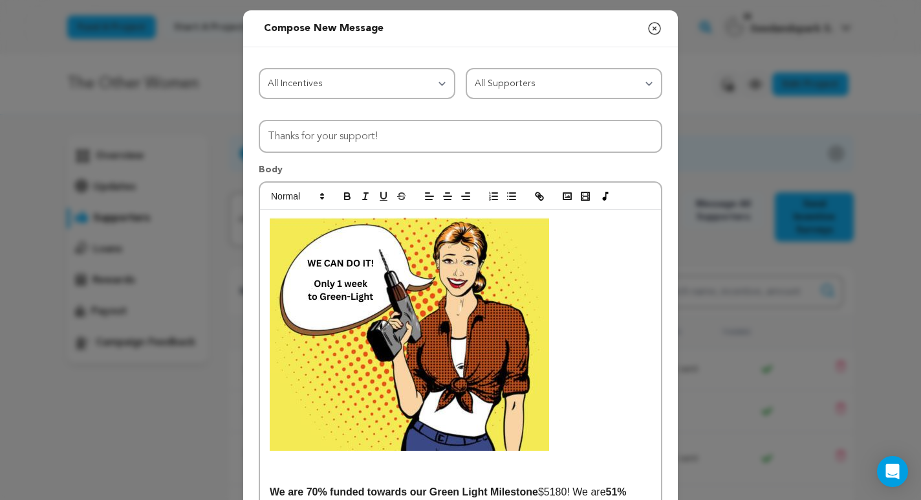
click at [307, 265] on img at bounding box center [410, 333] width 280 height 233
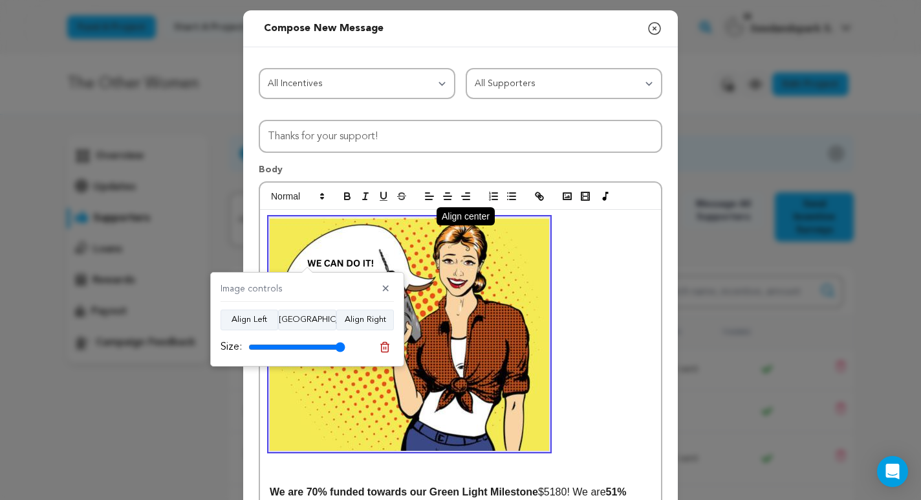
click at [448, 198] on icon "button" at bounding box center [448, 196] width 12 height 12
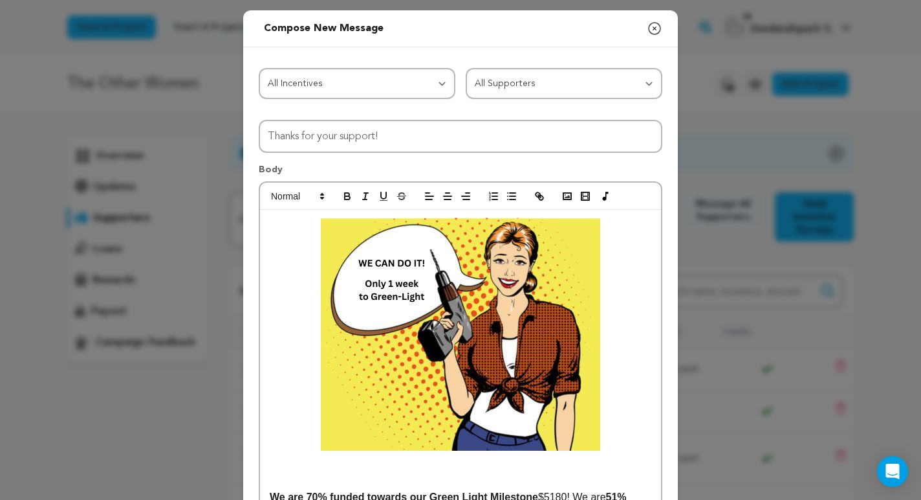
scroll to position [3, 0]
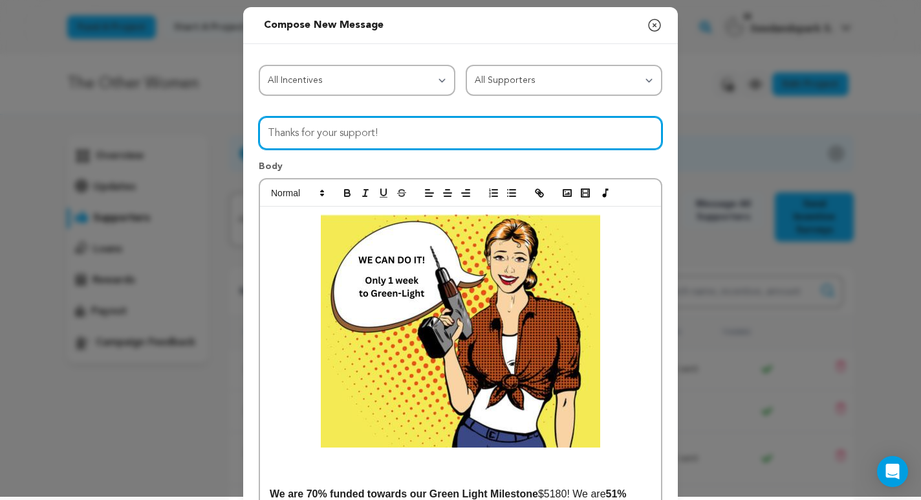
click at [268, 134] on input "Thanks for your support!" at bounding box center [461, 132] width 404 height 33
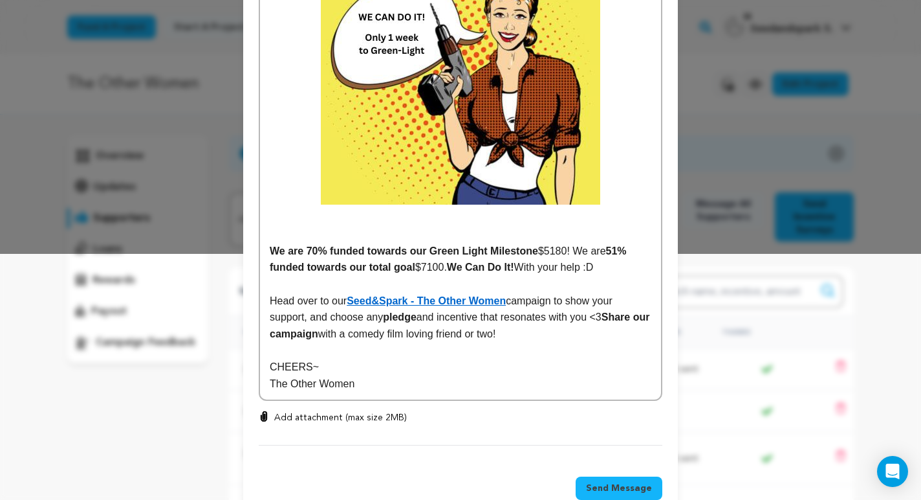
scroll to position [277, 0]
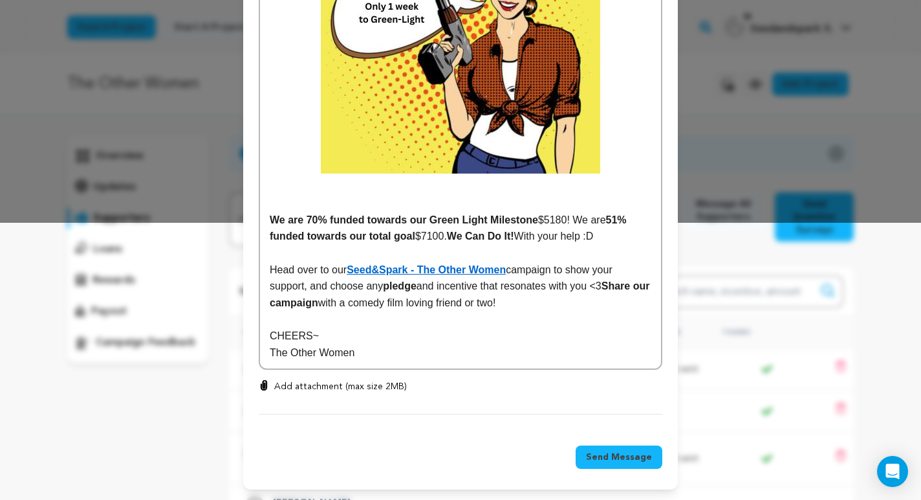
type input "1 Week To GO~ Thanks for your support!"
click at [650, 455] on span "Send Message" at bounding box center [619, 456] width 66 height 13
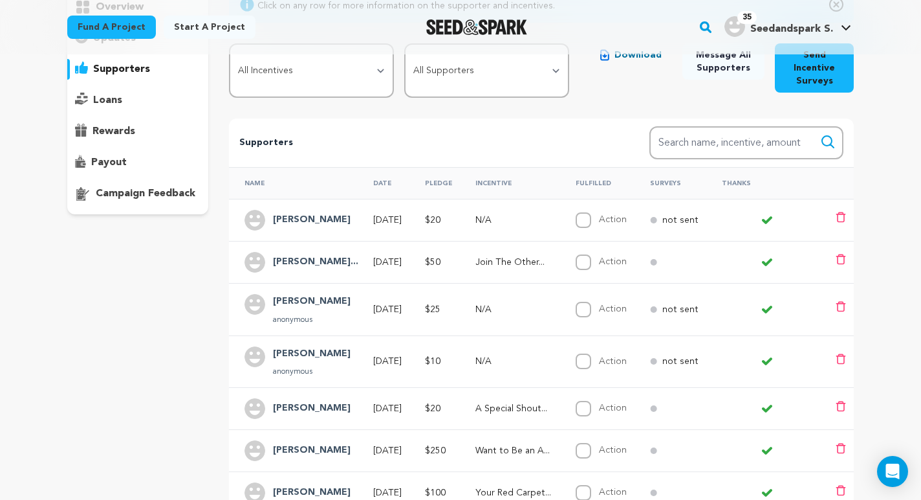
scroll to position [0, 0]
